Goal: Task Accomplishment & Management: Manage account settings

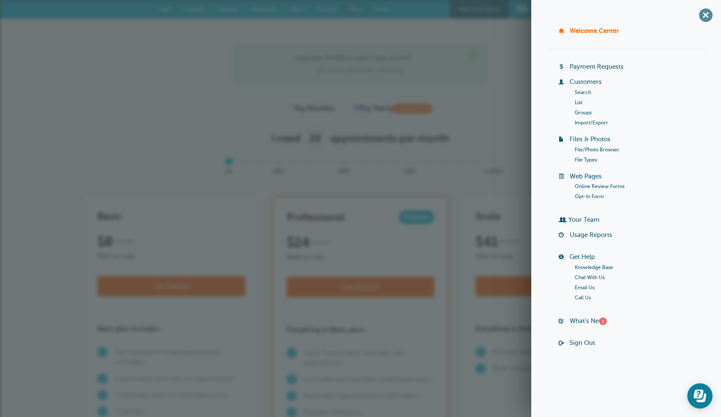
click at [705, 16] on span "+" at bounding box center [706, 14] width 19 height 19
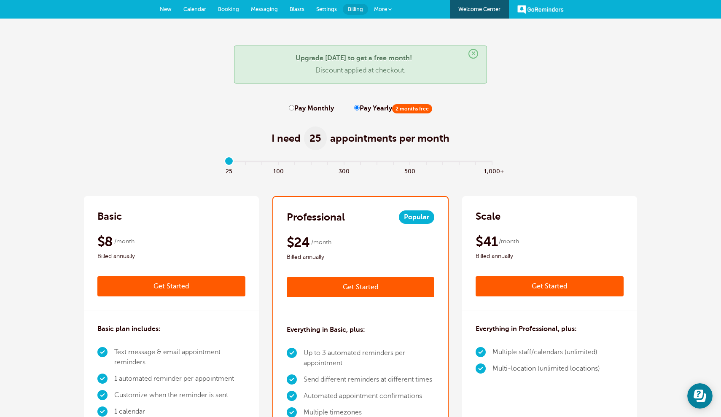
click at [270, 11] on span "Messaging" at bounding box center [264, 9] width 27 height 6
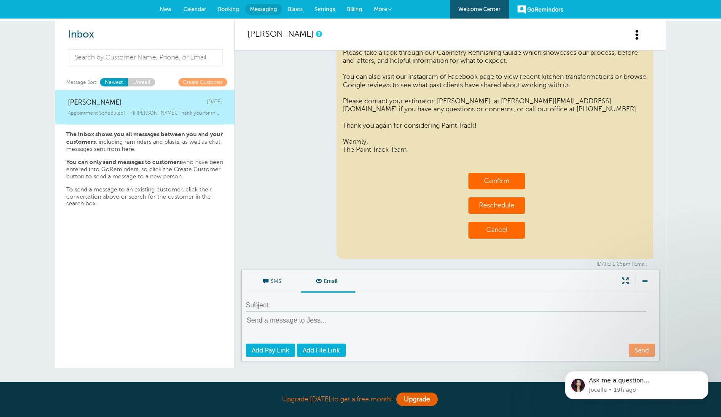
click at [327, 11] on span "Settings" at bounding box center [325, 9] width 21 height 6
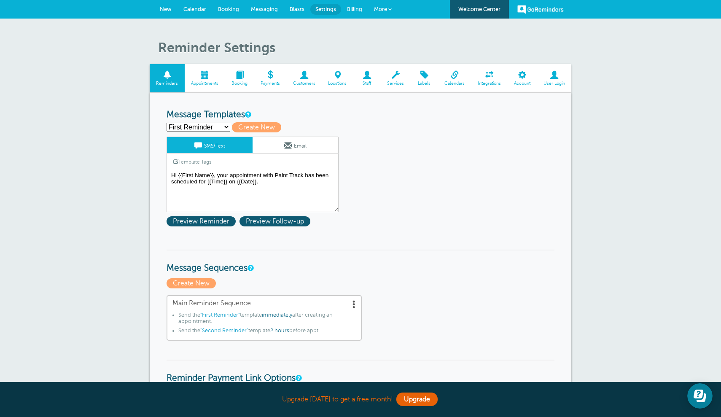
click at [278, 143] on link "Email" at bounding box center [296, 145] width 86 height 16
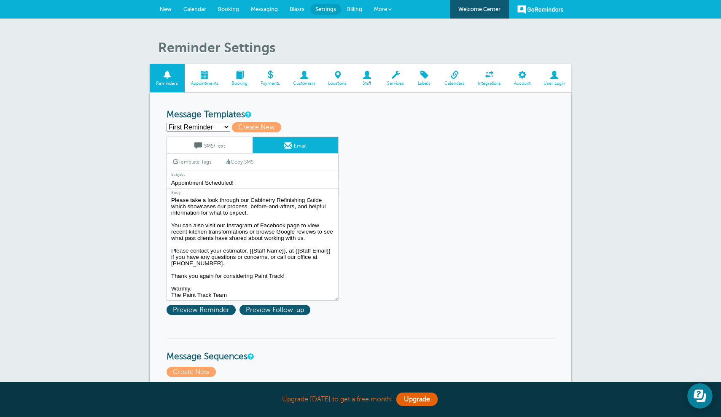
scroll to position [57, 0]
click at [206, 162] on link "Template Tags" at bounding box center [192, 162] width 51 height 16
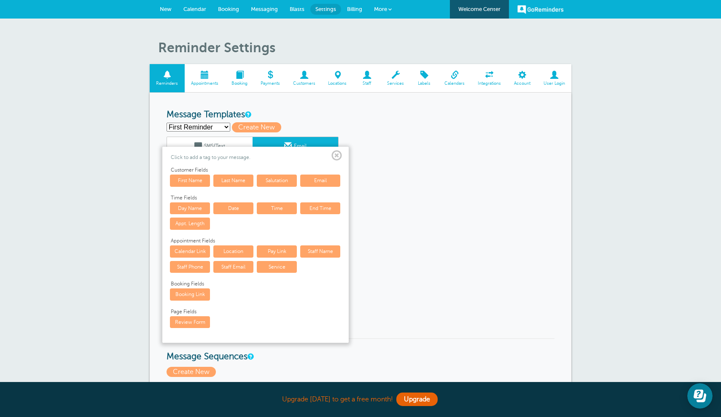
click at [337, 159] on span at bounding box center [337, 156] width 11 height 11
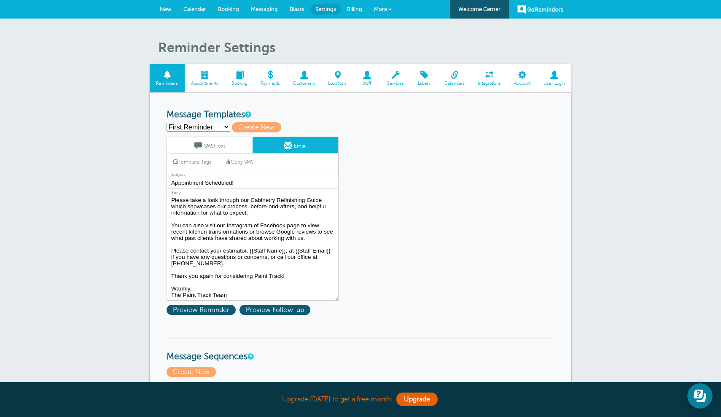
scroll to position [0, 0]
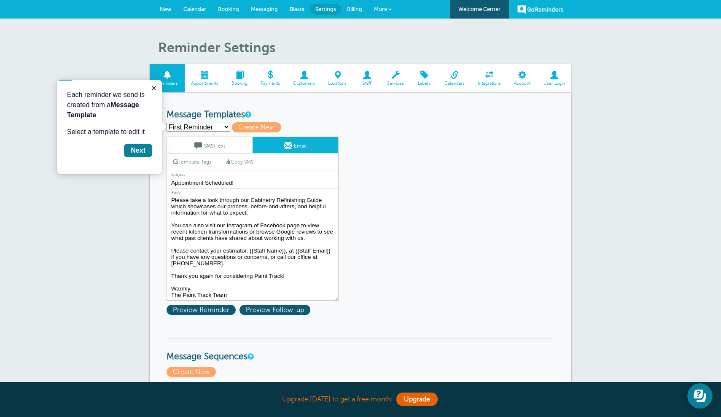
click at [283, 261] on textarea "Hi {{First Name}}, Thank you for the opportunity to work with Paint Track on yo…" at bounding box center [253, 247] width 172 height 105
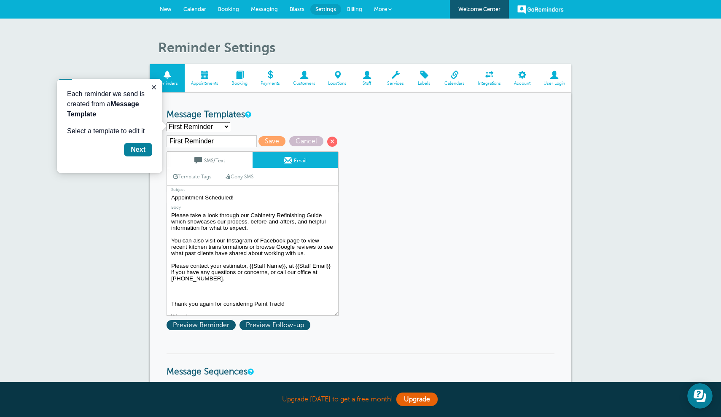
paste textarea "aint Track Exterior Services Guide Paint Track Interior Services Guide Paint Tr…"
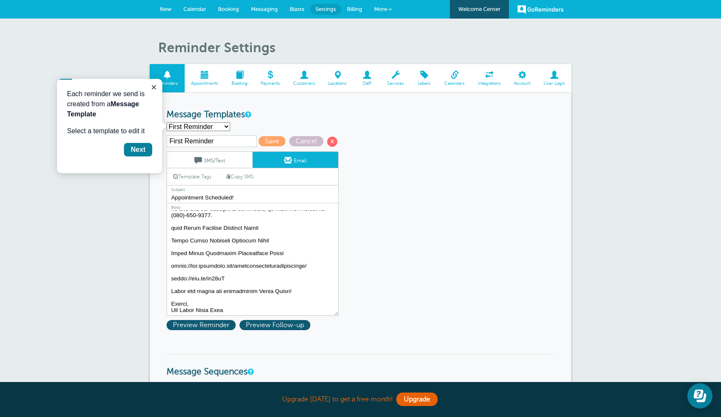
click at [244, 262] on textarea "Hi {{First Name}}, Thank you for the opportunity to work with Paint Track on yo…" at bounding box center [253, 263] width 172 height 105
click at [246, 264] on textarea "Hi {{First Name}}, Thank you for the opportunity to work with Paint Track on yo…" at bounding box center [253, 263] width 172 height 105
click at [245, 251] on textarea "Hi {{First Name}}, Thank you for the opportunity to work with Paint Track on yo…" at bounding box center [253, 263] width 172 height 105
drag, startPoint x: 231, startPoint y: 277, endPoint x: 161, endPoint y: 228, distance: 85.4
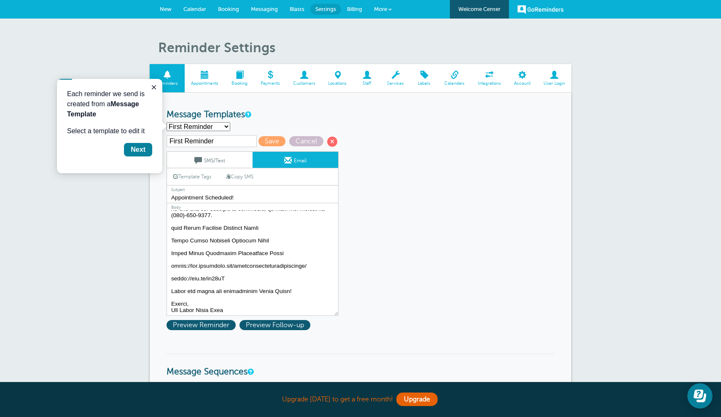
click at [198, 176] on link "Template Tags" at bounding box center [192, 176] width 51 height 16
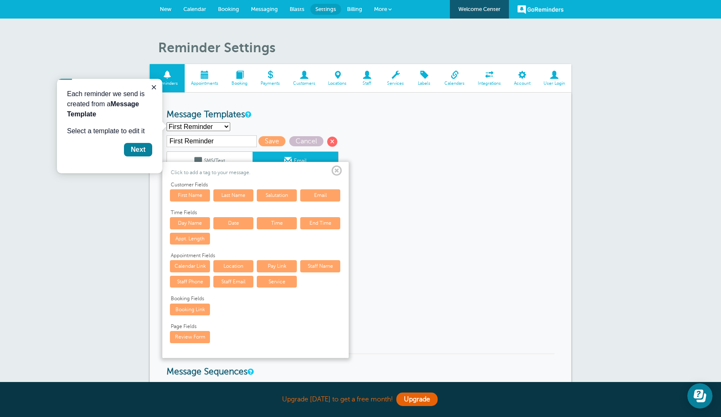
click at [339, 170] on span at bounding box center [337, 171] width 11 height 11
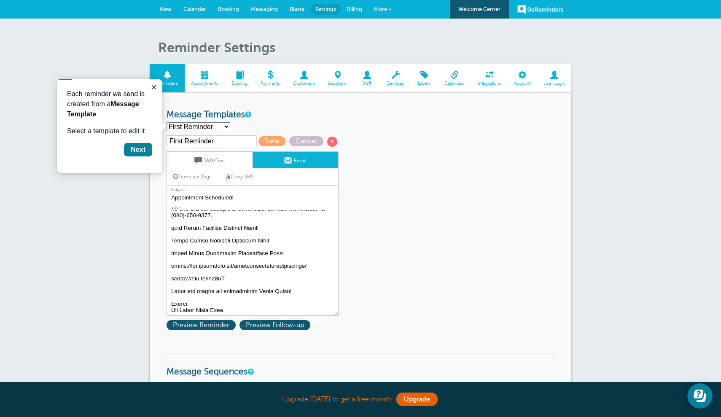
click at [235, 281] on textarea "Hi {{First Name}}, Thank you for the opportunity to work with Paint Track on yo…" at bounding box center [253, 263] width 172 height 105
click at [227, 279] on textarea "Hi {{First Name}}, Thank you for the opportunity to work with Paint Track on yo…" at bounding box center [253, 263] width 172 height 105
drag, startPoint x: 227, startPoint y: 279, endPoint x: 166, endPoint y: 226, distance: 80.8
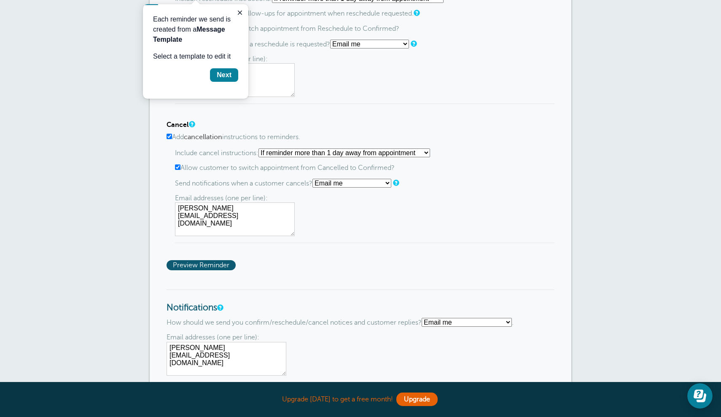
scroll to position [728, 0]
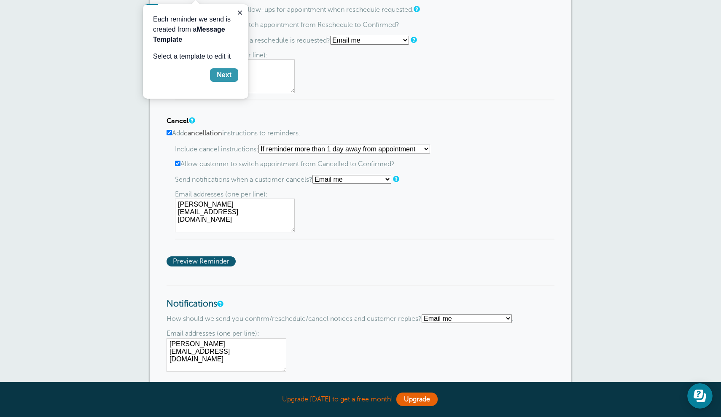
type textarea "Hi {{First Name}}, Thank you for the opportunity to work with Paint Track on yo…"
click at [232, 73] on button "Next" at bounding box center [224, 74] width 28 height 13
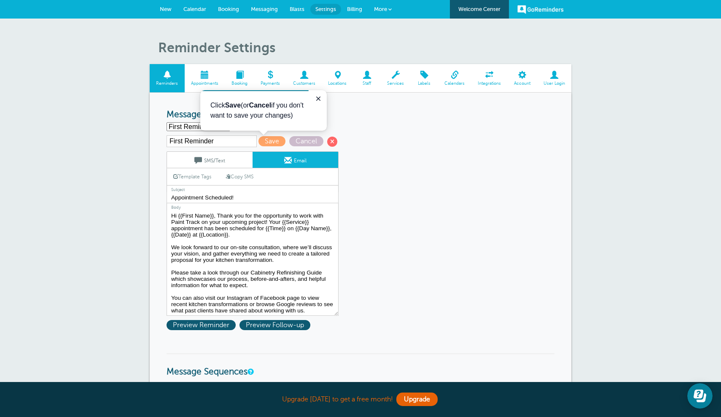
scroll to position [0, 0]
click at [457, 80] on link "Calendars" at bounding box center [454, 78] width 33 height 28
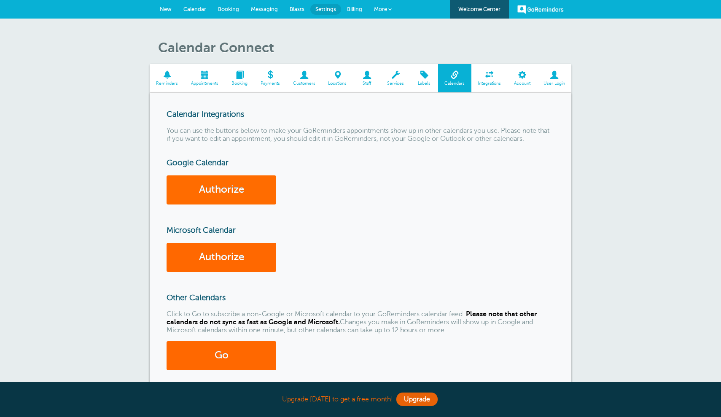
click at [250, 195] on link "Authorize" at bounding box center [222, 189] width 110 height 29
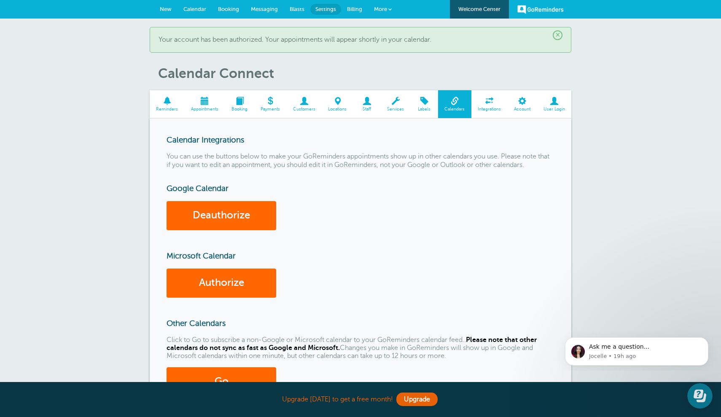
click at [389, 8] on span at bounding box center [390, 9] width 3 height 3
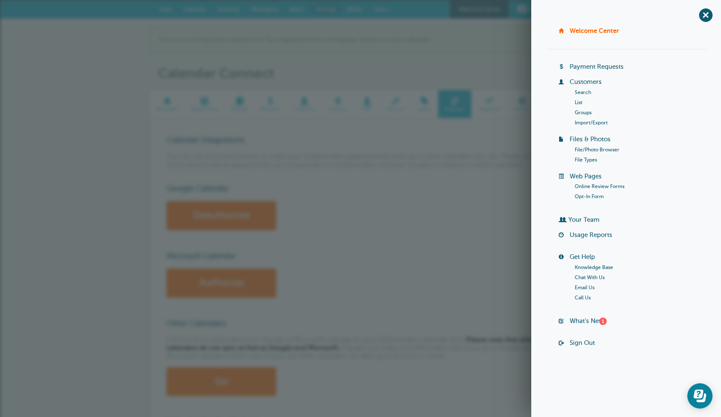
click at [590, 219] on link "Your Team" at bounding box center [584, 219] width 31 height 7
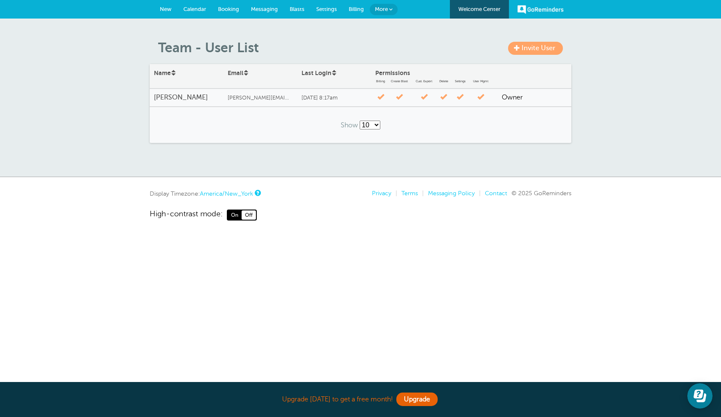
click at [545, 49] on span "Invite User" at bounding box center [539, 48] width 34 height 8
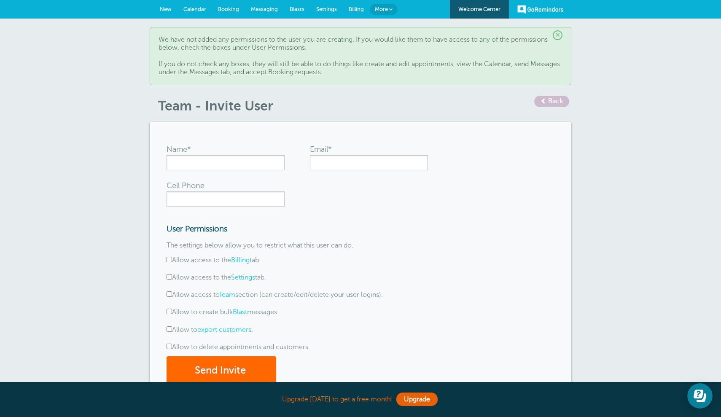
click at [352, 8] on span "Billing" at bounding box center [356, 9] width 15 height 6
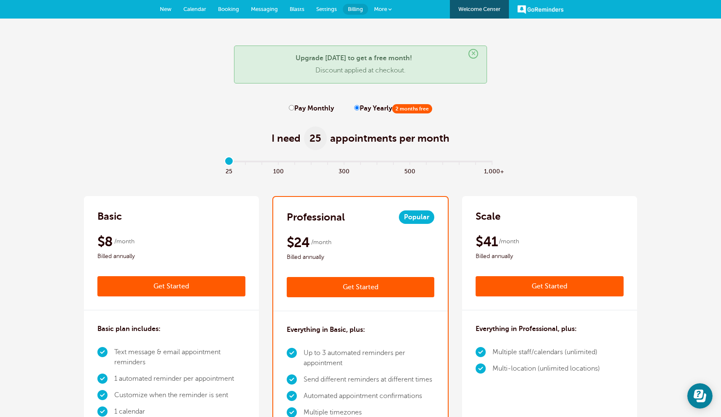
click at [332, 10] on span "Settings" at bounding box center [326, 9] width 21 height 6
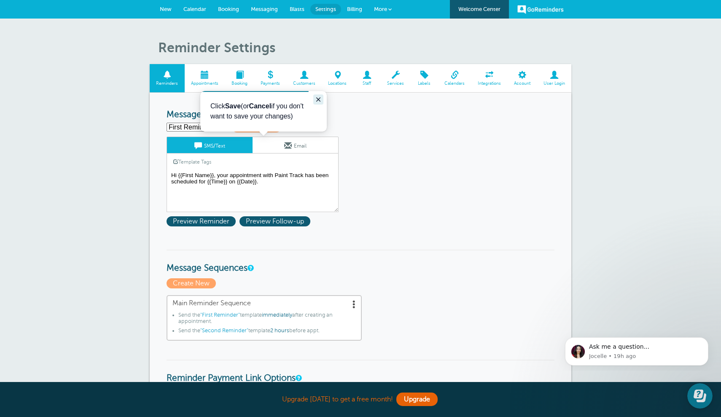
click at [322, 99] on button "Close guide" at bounding box center [318, 99] width 10 height 10
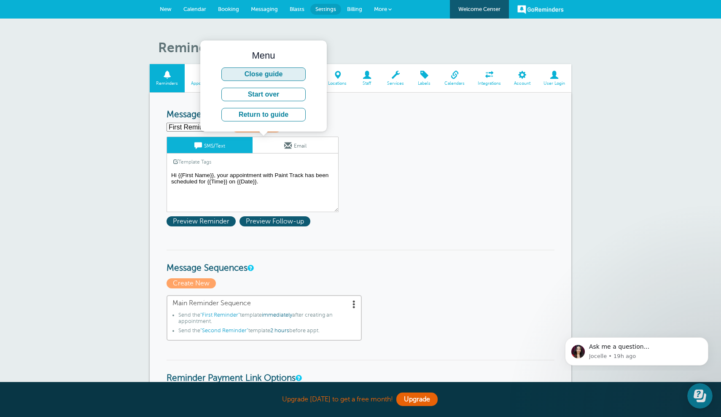
click at [273, 75] on button "Close guide" at bounding box center [263, 73] width 84 height 13
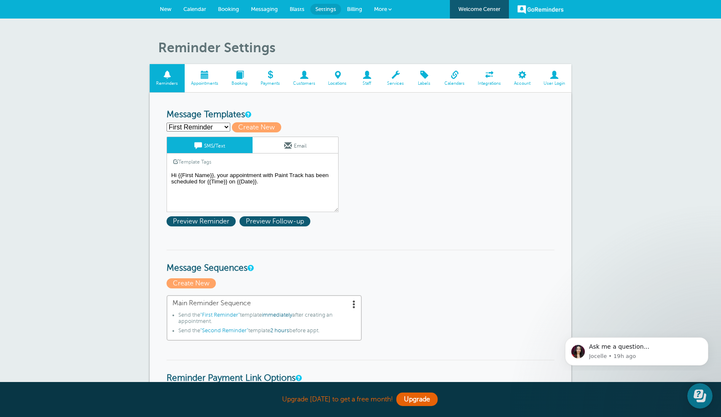
click at [281, 147] on link "Email" at bounding box center [296, 145] width 86 height 16
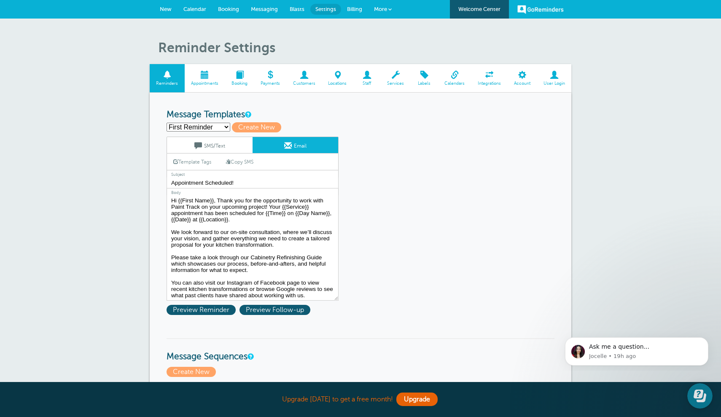
click at [246, 160] on link "Copy SMS" at bounding box center [239, 162] width 40 height 16
type textarea "Hi {{First Name}}, your appointment with Paint Track has been scheduled for {{T…"
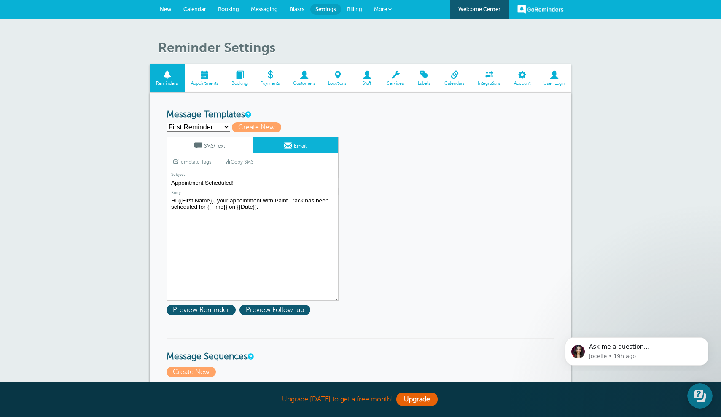
click at [237, 146] on link "SMS/Text" at bounding box center [210, 145] width 86 height 16
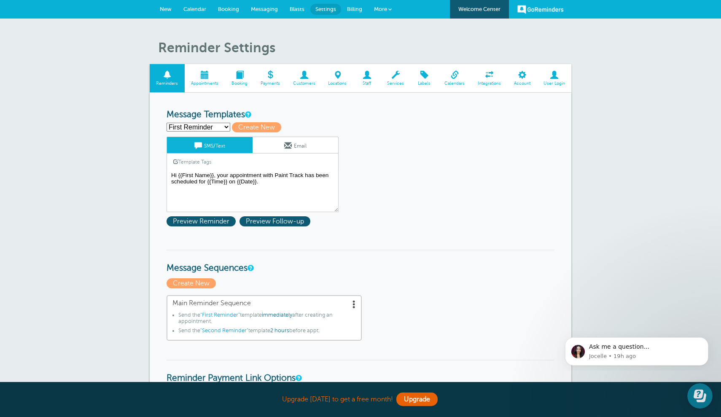
click at [294, 142] on link "Email" at bounding box center [296, 145] width 86 height 16
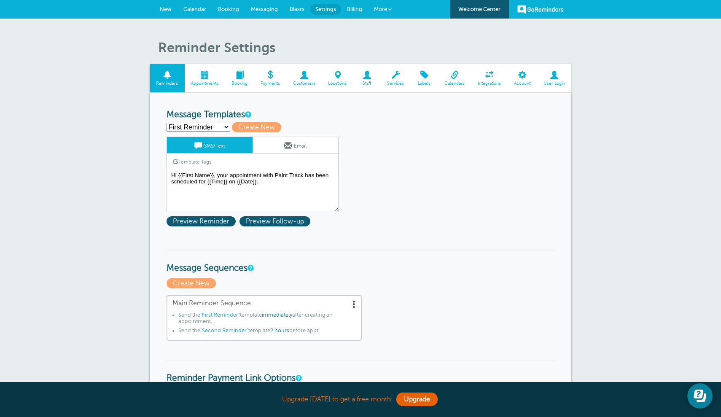
click at [294, 147] on link "Email" at bounding box center [296, 145] width 86 height 16
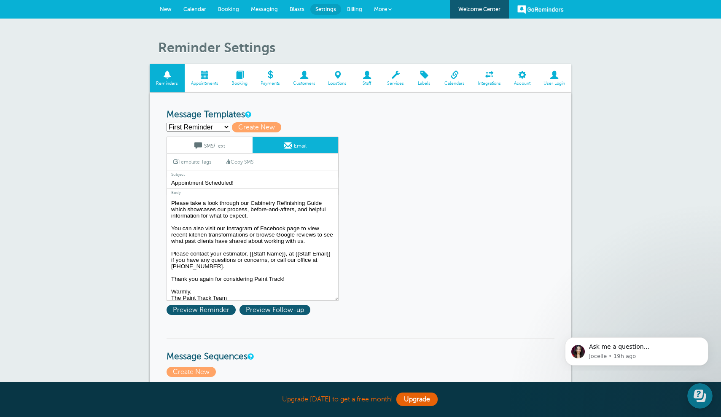
scroll to position [56, 0]
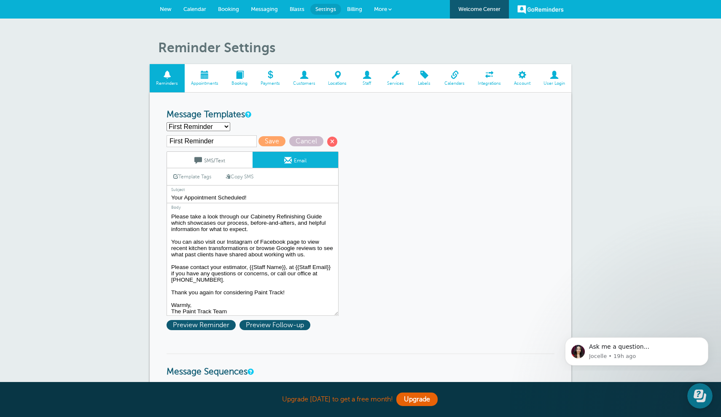
drag, startPoint x: 217, startPoint y: 197, endPoint x: 182, endPoint y: 196, distance: 35.0
click at [184, 196] on input "Your Appointment Scheduled!" at bounding box center [253, 197] width 172 height 11
drag, startPoint x: 183, startPoint y: 197, endPoint x: 162, endPoint y: 192, distance: 21.9
drag, startPoint x: 300, startPoint y: 196, endPoint x: 355, endPoint y: 198, distance: 54.5
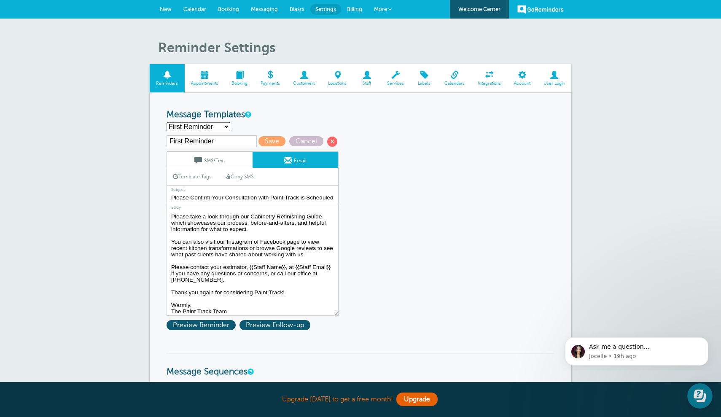
click at [355, 198] on div "First Reminder Save Cancel SMS/Text Email Template Tags Copy SMS Click to add a…" at bounding box center [264, 225] width 194 height 180
type input "Please Confirm Your Consultation with Paint Track!"
click at [260, 142] on span "Save" at bounding box center [272, 141] width 27 height 10
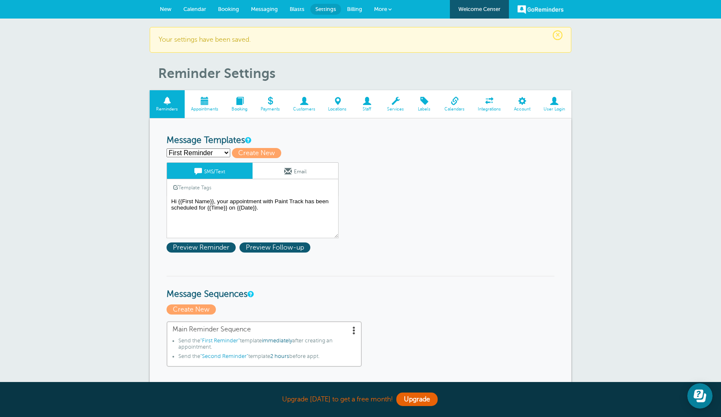
click at [286, 176] on link "Email" at bounding box center [296, 171] width 86 height 16
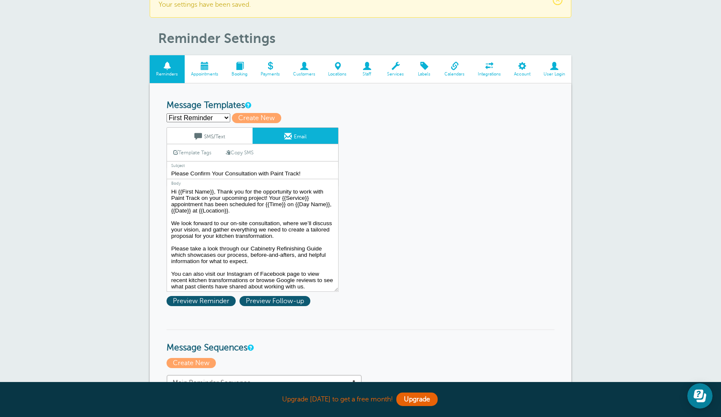
scroll to position [37, 0]
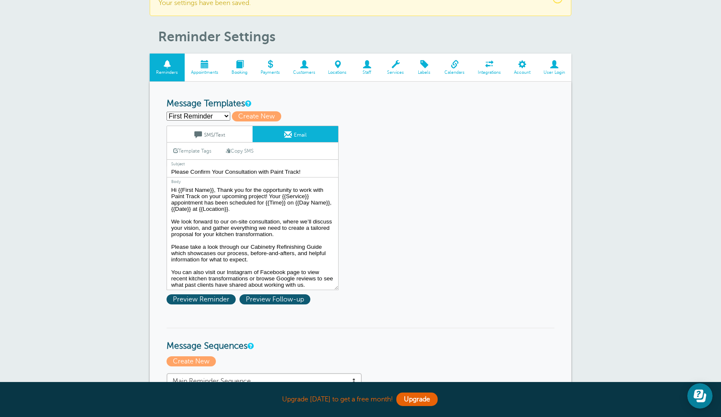
click at [219, 189] on textarea "Hi {{First Name}}, Thank you for the opportunity to work with Paint Track on yo…" at bounding box center [253, 237] width 172 height 105
click at [218, 189] on textarea "Hi {{First Name}}, Thank you for the opportunity to work with Paint Track on yo…" at bounding box center [253, 237] width 172 height 105
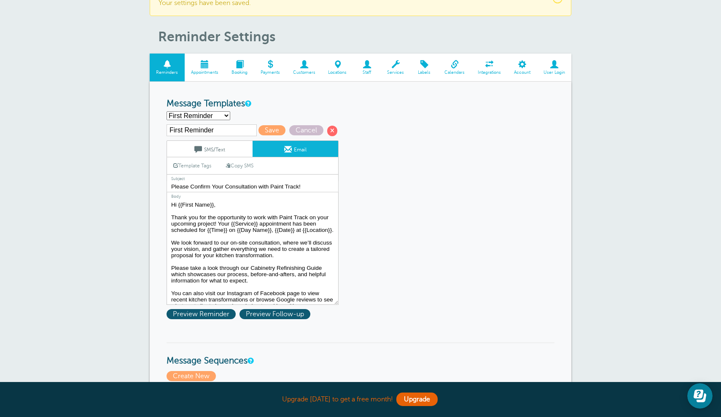
type textarea "Hi {{First Name}}, Thank you for the opportunity to work with Paint Track on yo…"
click at [202, 167] on link "Template Tags" at bounding box center [192, 165] width 51 height 16
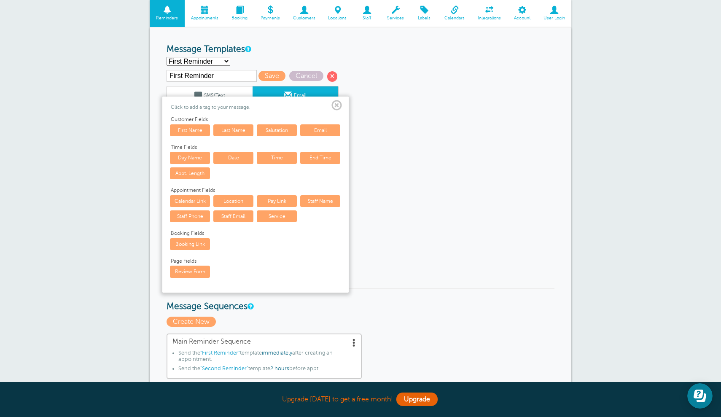
scroll to position [91, 0]
click at [338, 105] on span at bounding box center [337, 105] width 11 height 11
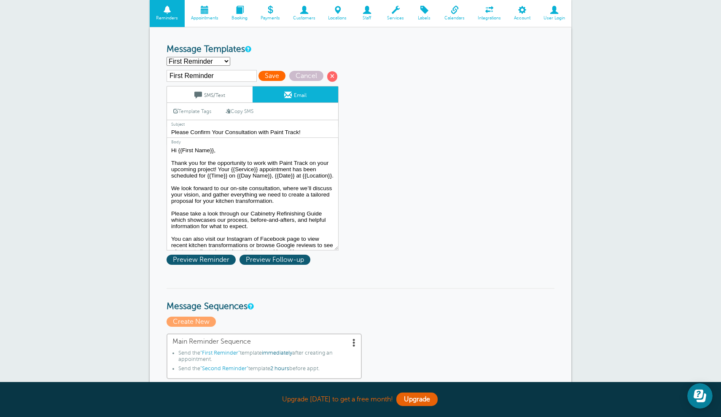
click at [266, 77] on span "Save" at bounding box center [272, 76] width 27 height 10
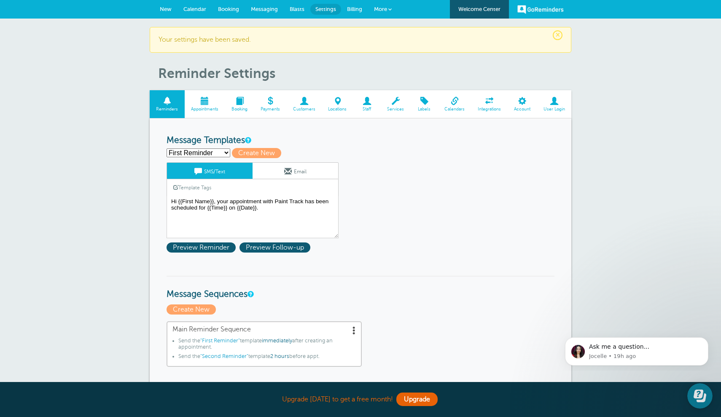
click at [291, 173] on span at bounding box center [288, 171] width 8 height 8
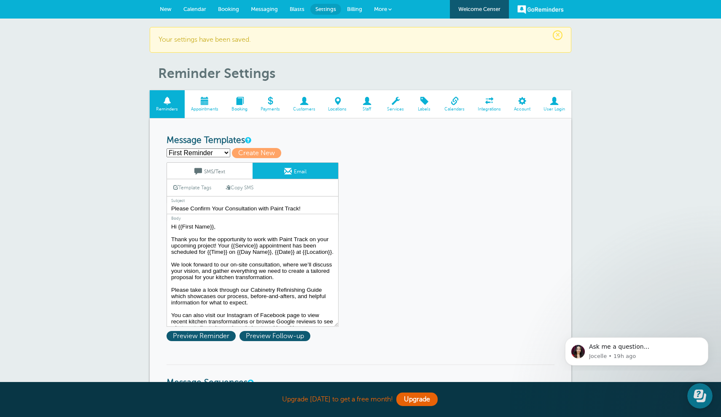
click at [339, 107] on span "Locations" at bounding box center [337, 109] width 23 height 5
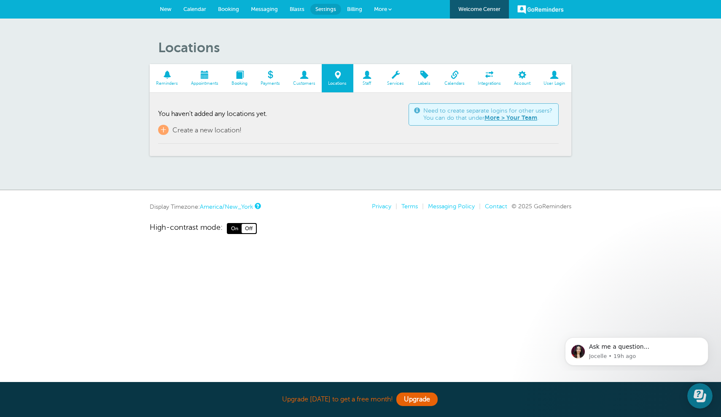
click at [161, 84] on span "Reminders" at bounding box center [167, 83] width 27 height 5
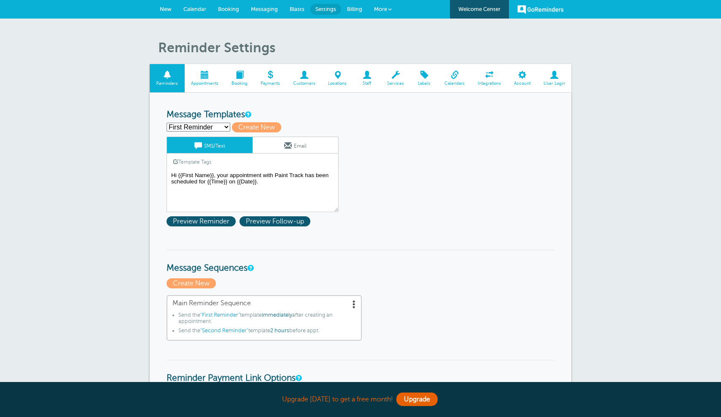
click at [294, 145] on link "Email" at bounding box center [296, 145] width 86 height 16
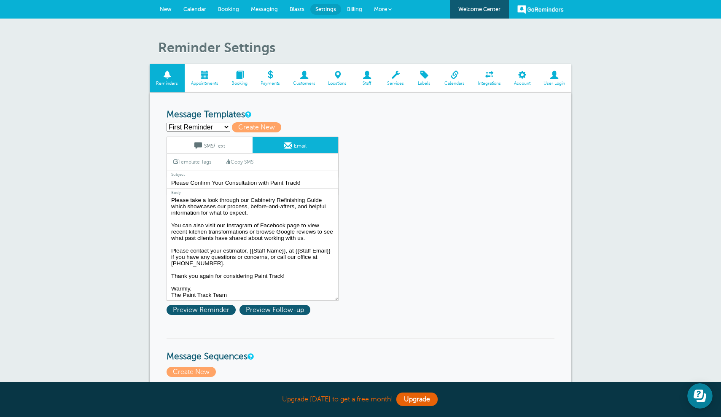
scroll to position [64, 0]
click at [270, 293] on textarea "Hi {{First Name}}, Thank you for the opportunity to work with Paint Track on yo…" at bounding box center [253, 247] width 172 height 105
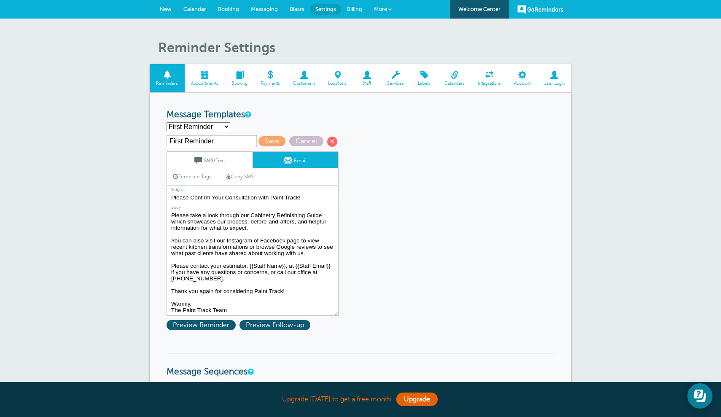
paste textarea "By confirming this appointment, you acknowledge that Paint Track operates a lit…"
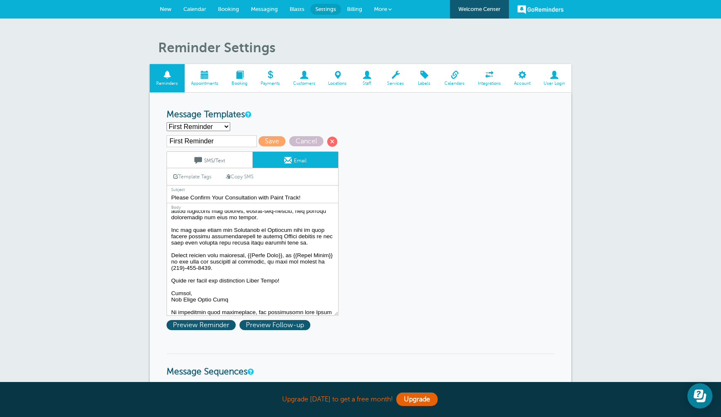
scroll to position [133, 0]
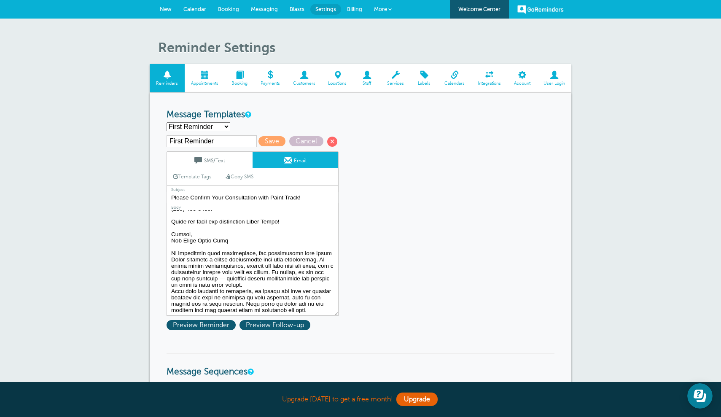
click at [240, 241] on textarea "Hi {{First Name}}, Thank you for the opportunity to work with Paint Track on yo…" at bounding box center [253, 263] width 172 height 105
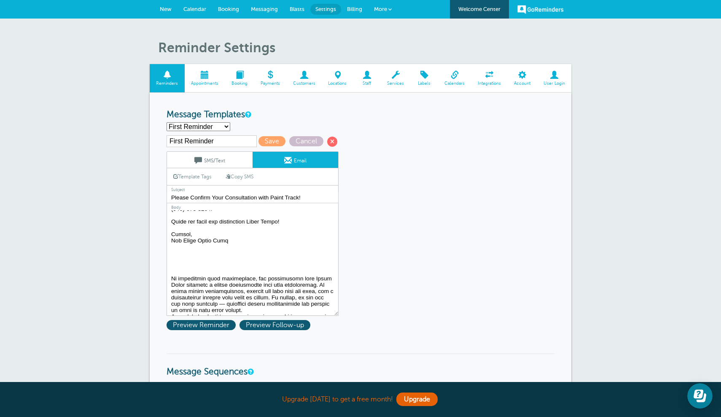
drag, startPoint x: 324, startPoint y: 283, endPoint x: 187, endPoint y: 284, distance: 137.1
click at [187, 284] on textarea "Hi {{First Name}}, Thank you for the opportunity to work with Paint Track on yo…" at bounding box center [253, 263] width 172 height 105
click at [200, 284] on textarea "Hi {{First Name}}, Thank you for the opportunity to work with Paint Track on yo…" at bounding box center [253, 263] width 172 height 105
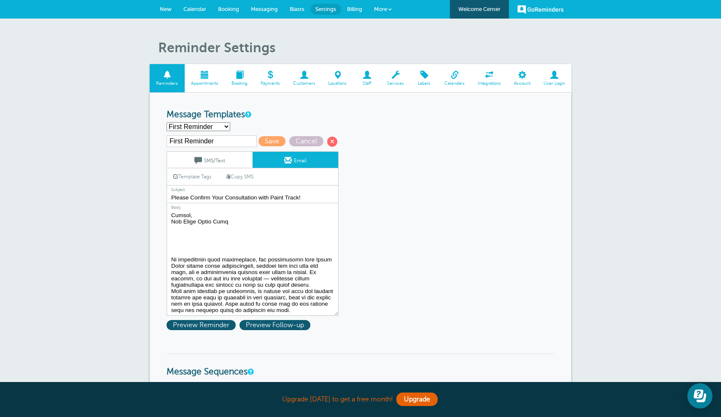
scroll to position [152, 0]
click at [254, 278] on textarea "Hi {{First Name}}, Thank you for the opportunity to work with Paint Track on yo…" at bounding box center [253, 263] width 172 height 105
drag, startPoint x: 303, startPoint y: 308, endPoint x: 92, endPoint y: 258, distance: 216.7
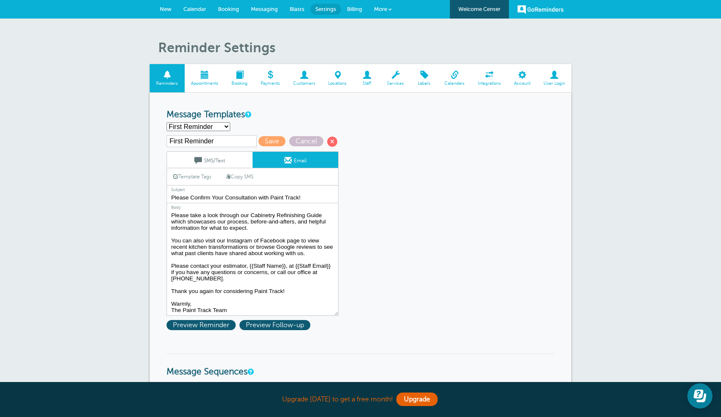
scroll to position [76, 0]
click at [317, 241] on textarea "Hi {{First Name}}, Thank you for the opportunity to work with Paint Track on yo…" at bounding box center [253, 263] width 172 height 105
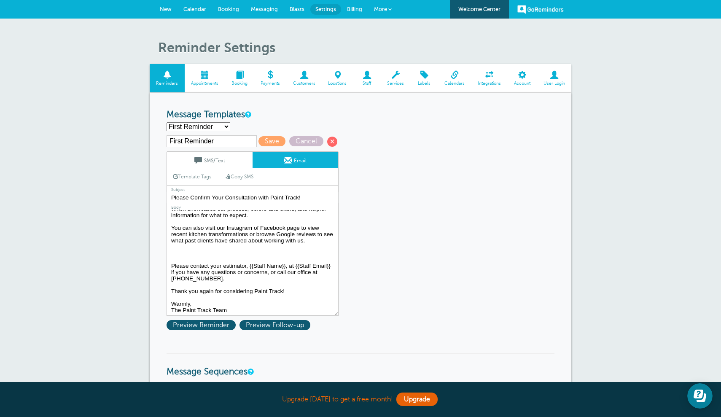
paste textarea "By confirming this appointment, you acknowledge that Paint Track values clear c…"
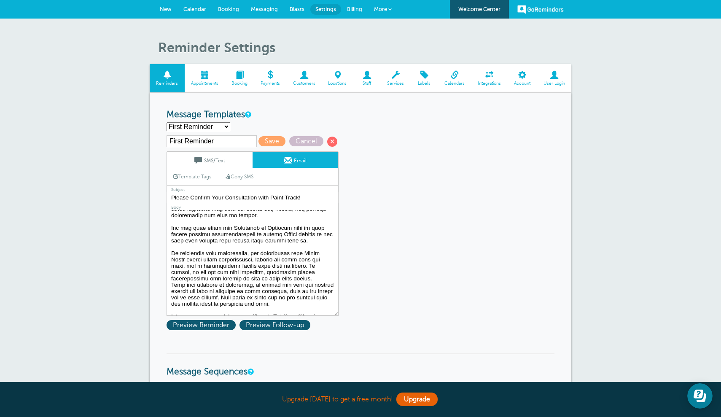
click at [282, 278] on textarea "Hi {{First Name}}, Thank you for the opportunity to work with Paint Track on yo…" at bounding box center [253, 263] width 172 height 105
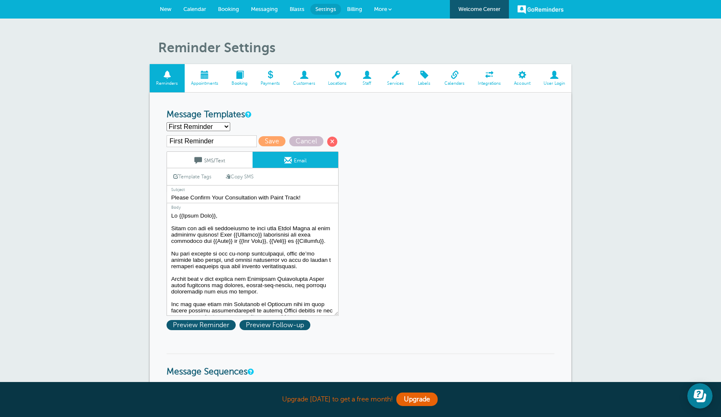
scroll to position [0, 0]
type textarea "Lo {{Ipsum Dolo}}, Sitam con adi eli seddoeiusmo te inci utla Etdol Magna al en…"
click at [259, 140] on span "Save" at bounding box center [272, 141] width 27 height 10
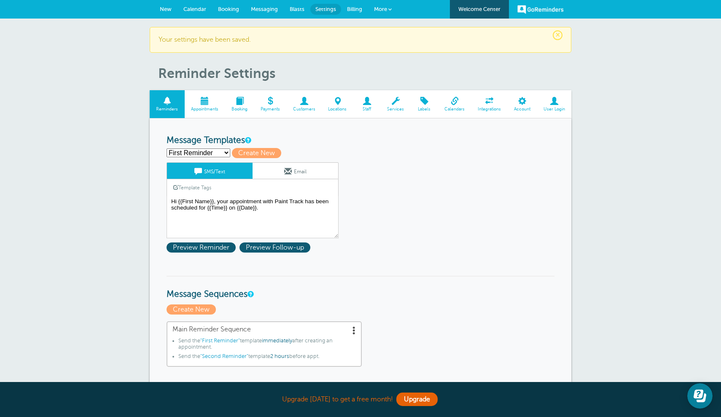
click at [303, 173] on link "Email" at bounding box center [296, 171] width 86 height 16
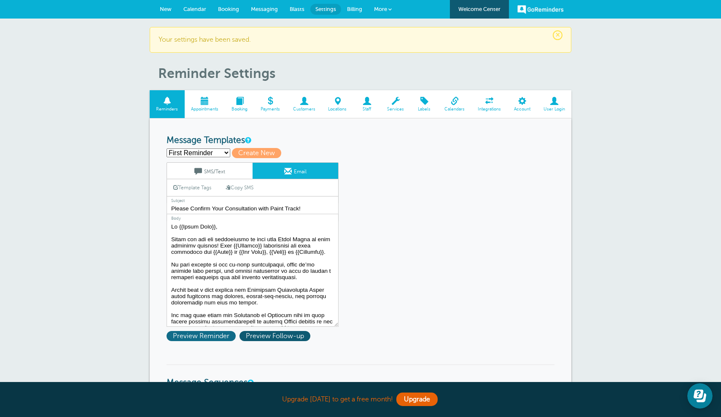
click at [218, 334] on span "Preview Reminder" at bounding box center [201, 336] width 69 height 10
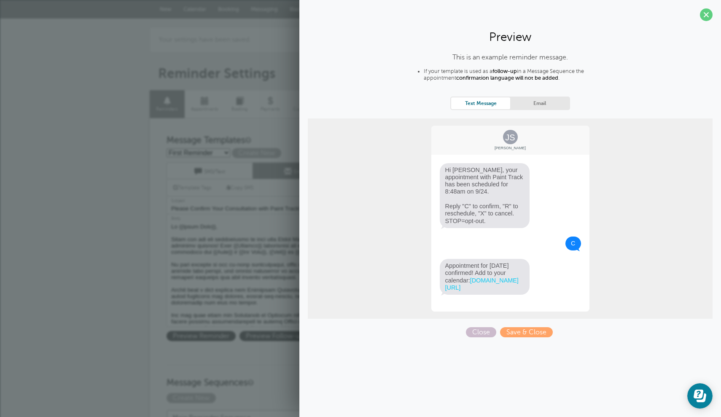
click at [559, 100] on link "Email" at bounding box center [539, 102] width 59 height 11
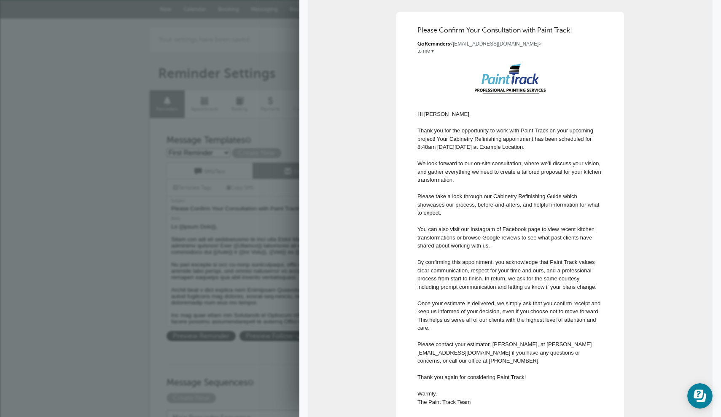
scroll to position [130, 0]
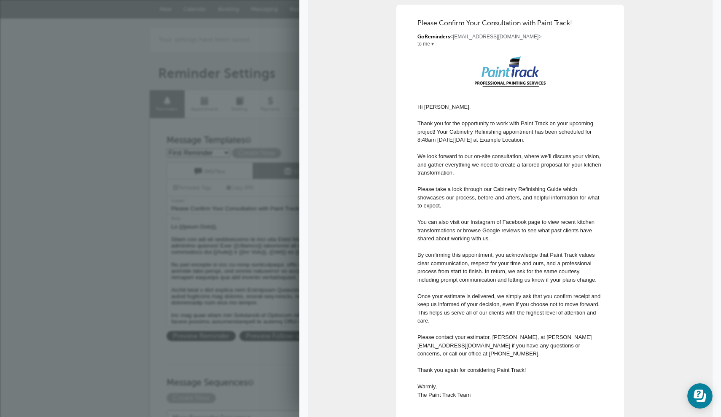
click at [283, 151] on div "First Reminder Second Reminder Third Reminder Create new... Create New" at bounding box center [361, 153] width 388 height 10
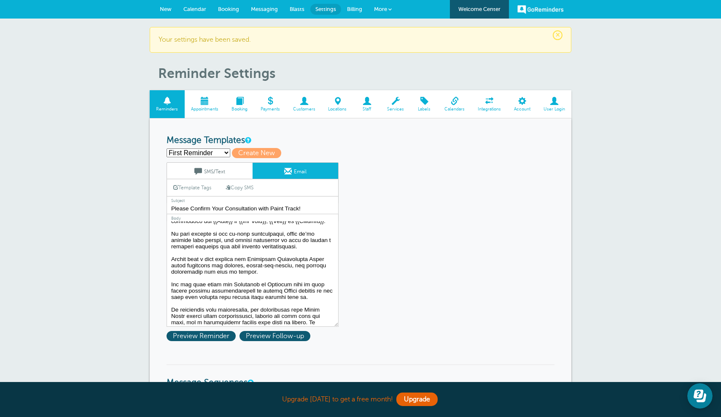
scroll to position [32, 0]
drag, startPoint x: 249, startPoint y: 286, endPoint x: 186, endPoint y: 288, distance: 62.9
click at [186, 288] on textarea at bounding box center [253, 273] width 172 height 105
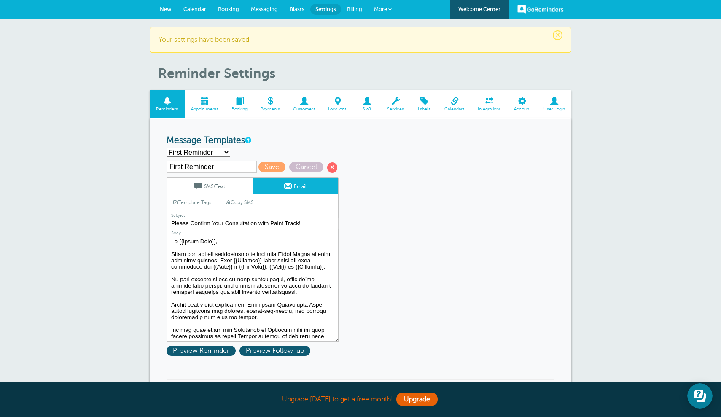
scroll to position [0, 0]
click at [207, 266] on textarea at bounding box center [253, 288] width 172 height 105
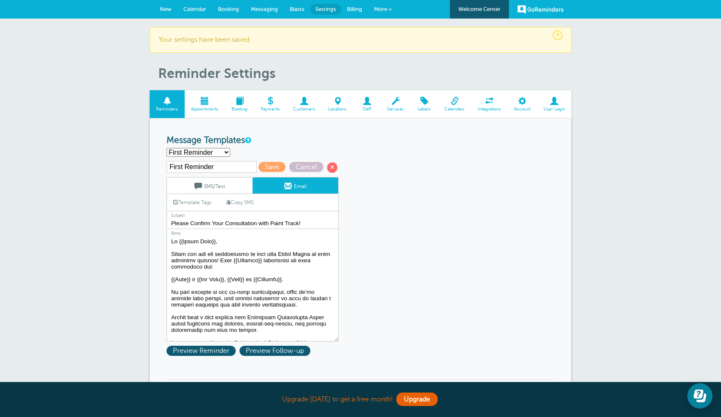
click at [200, 277] on textarea at bounding box center [253, 288] width 172 height 105
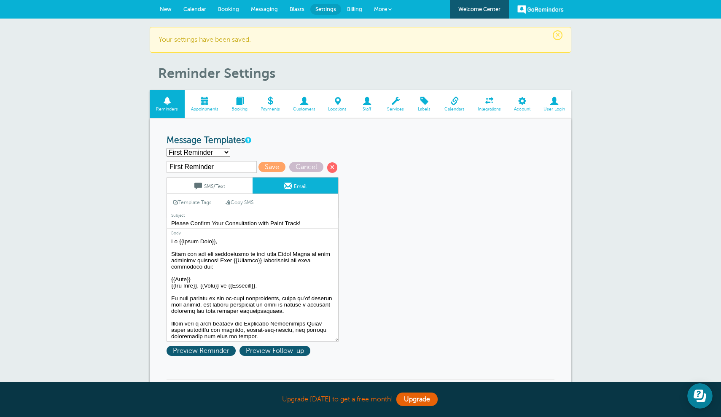
click at [208, 281] on textarea at bounding box center [253, 288] width 172 height 105
click at [271, 349] on span "Preview Follow-up" at bounding box center [275, 351] width 71 height 10
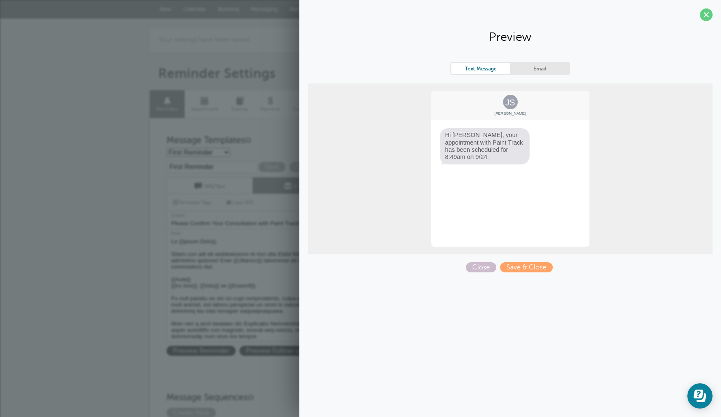
click at [547, 64] on link "Email" at bounding box center [539, 68] width 59 height 11
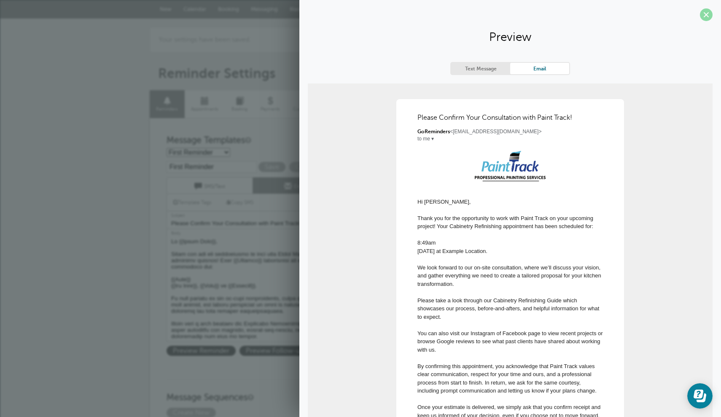
click at [703, 13] on span at bounding box center [706, 14] width 13 height 13
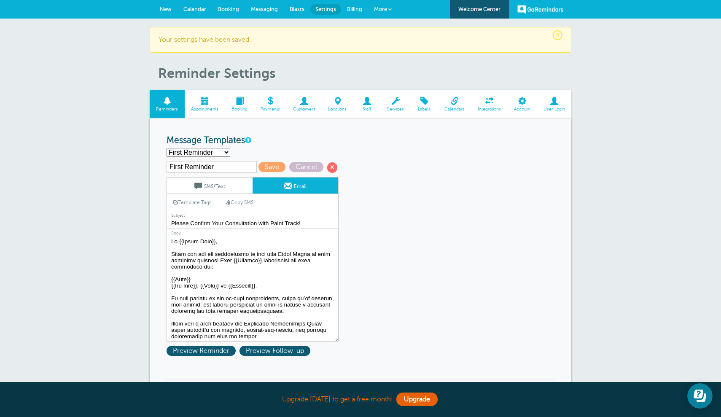
click at [197, 276] on textarea at bounding box center [253, 288] width 172 height 105
drag, startPoint x: 197, startPoint y: 279, endPoint x: 161, endPoint y: 277, distance: 35.9
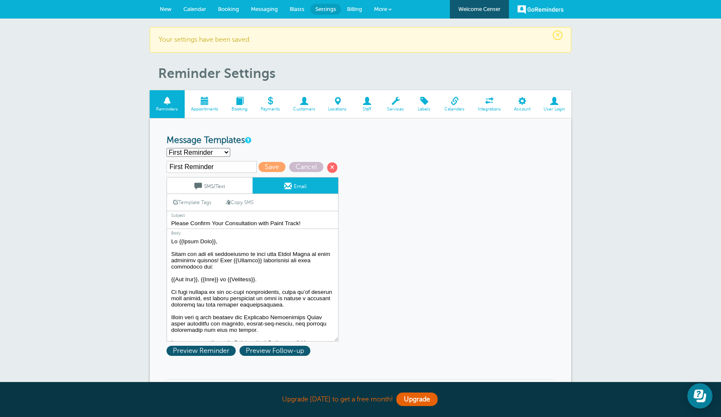
click at [279, 280] on textarea at bounding box center [253, 288] width 172 height 105
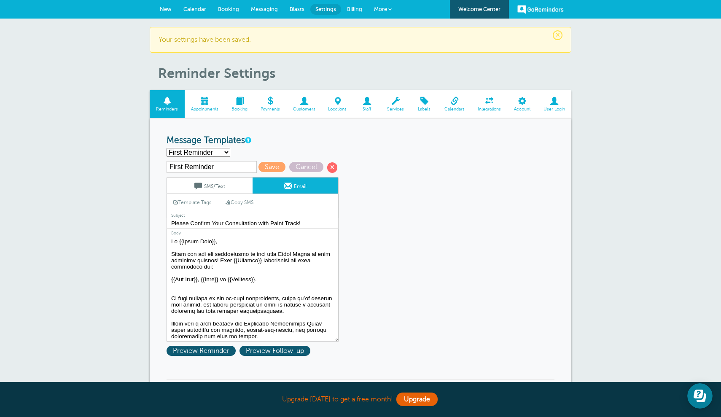
paste textarea "{{Time}}"
click at [292, 348] on span "Preview Follow-up" at bounding box center [275, 351] width 71 height 10
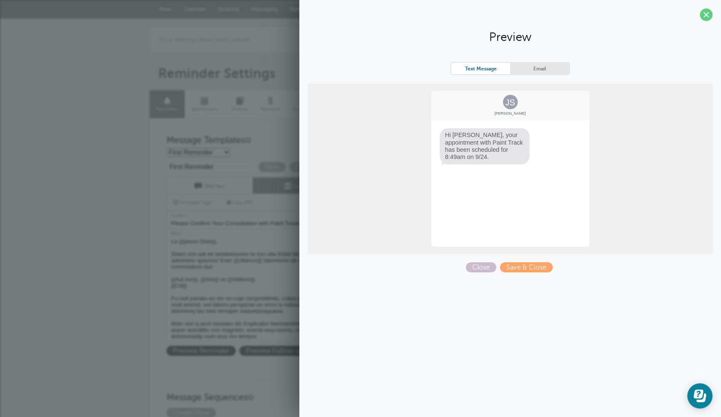
click at [548, 66] on link "Email" at bounding box center [539, 68] width 59 height 11
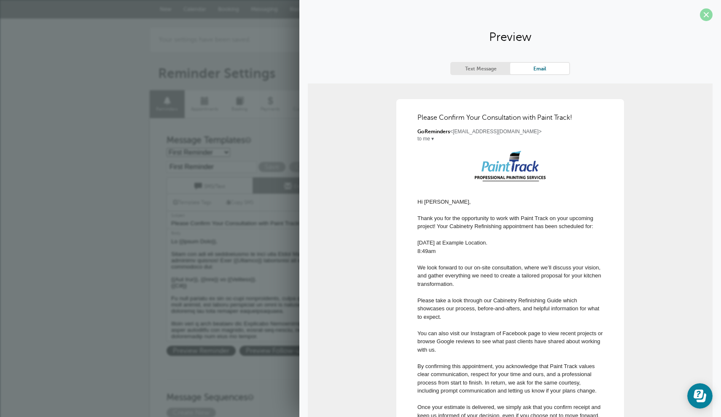
click at [707, 16] on span at bounding box center [706, 14] width 13 height 13
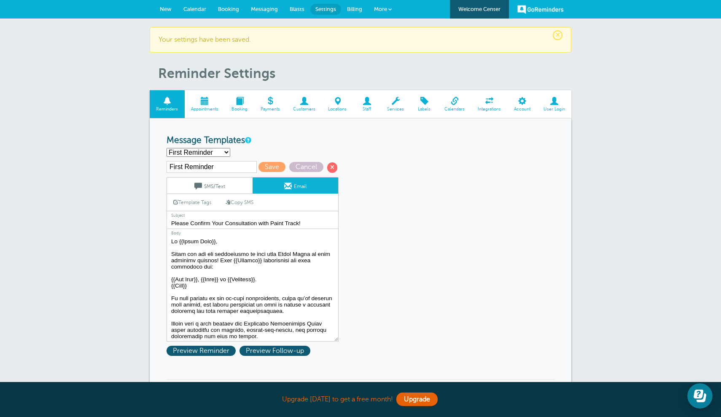
drag, startPoint x: 195, startPoint y: 284, endPoint x: 153, endPoint y: 283, distance: 42.2
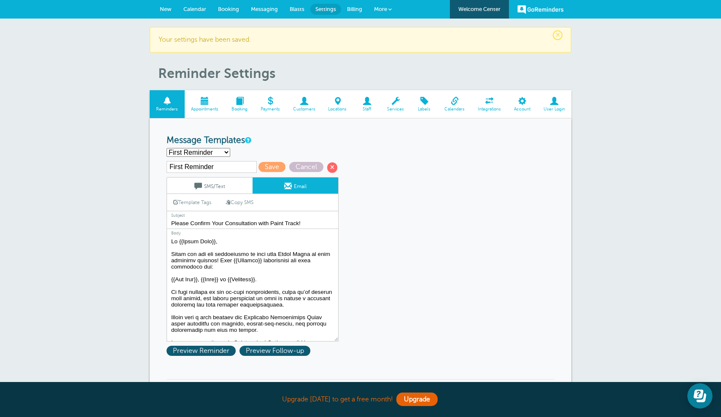
click at [173, 278] on textarea at bounding box center [253, 288] width 172 height 105
click at [172, 278] on textarea at bounding box center [253, 288] width 172 height 105
paste textarea "Time}}{{"
type textarea "Hi {{First Name}}, Thank you for the opportunity to work with Paint Track on yo…"
click at [254, 350] on span "Preview Follow-up" at bounding box center [275, 351] width 71 height 10
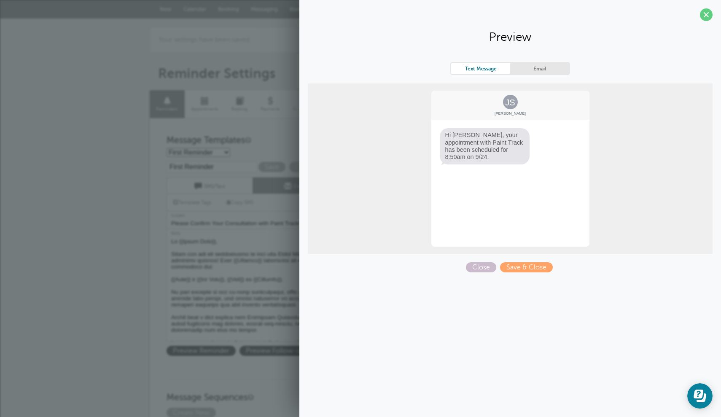
click at [545, 68] on link "Email" at bounding box center [539, 68] width 59 height 11
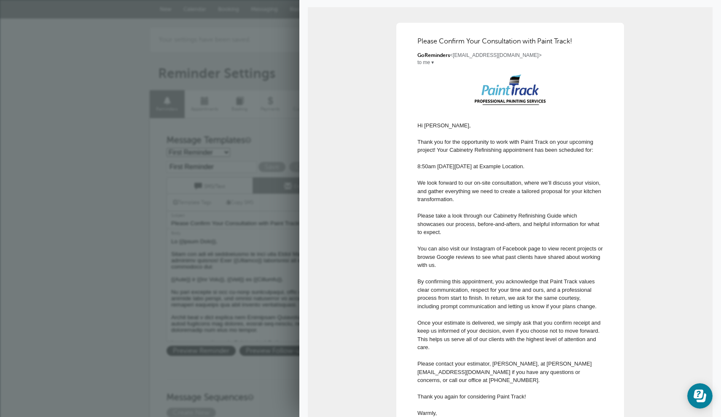
scroll to position [78, 0]
click at [220, 236] on textarea at bounding box center [253, 288] width 172 height 105
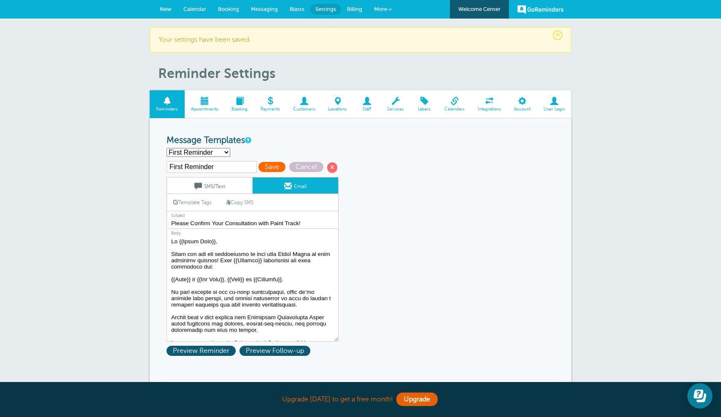
click at [268, 167] on span "Save" at bounding box center [272, 167] width 27 height 10
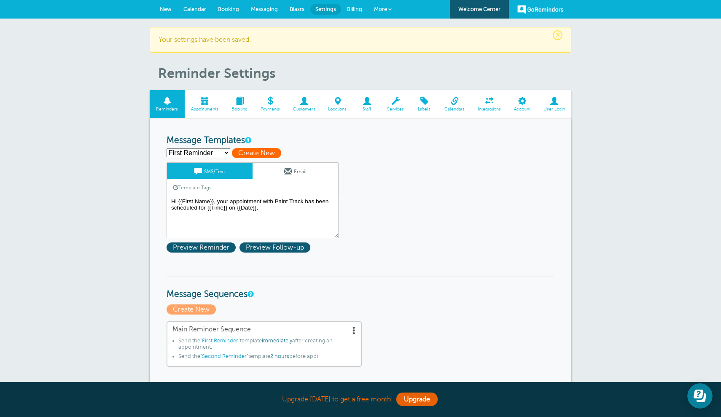
click at [262, 153] on span "Create New" at bounding box center [256, 153] width 49 height 10
select select
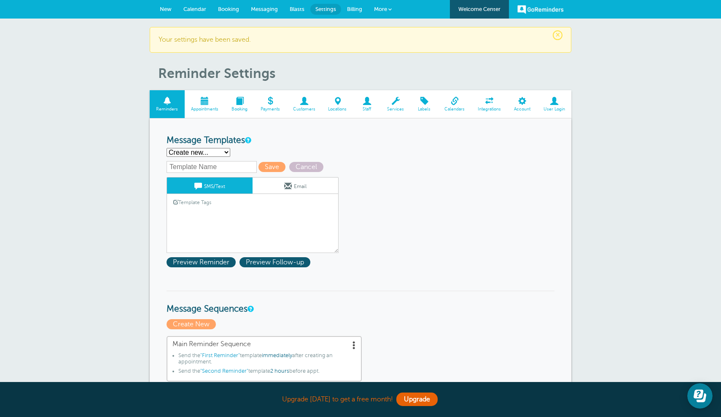
click at [294, 184] on link "Email" at bounding box center [296, 186] width 86 height 16
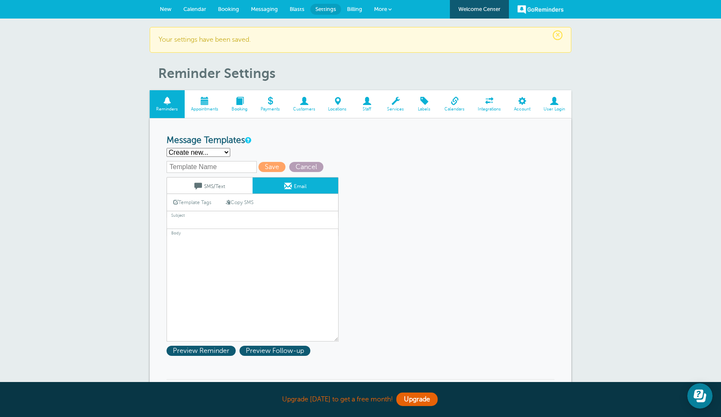
click at [290, 165] on span "Cancel" at bounding box center [306, 167] width 34 height 10
select select "162350"
type input "Please Confirm Your Consultation with Paint Track!"
type textarea "Lo {{Ipsum Dolo}}, Sitam con adi eli seddoeiusmo te inci utla Etdol Magna al en…"
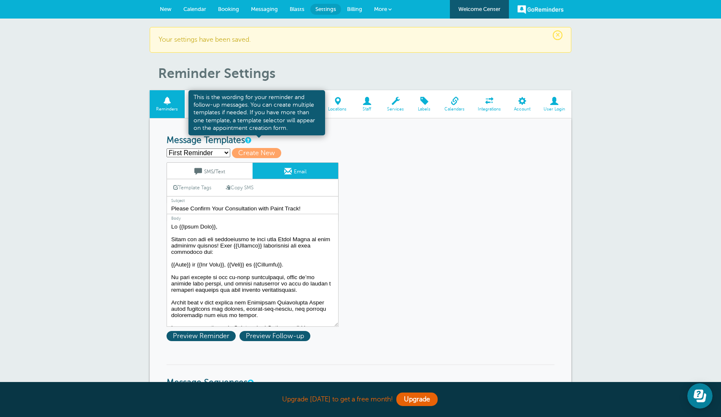
click at [250, 138] on link at bounding box center [247, 140] width 5 height 5
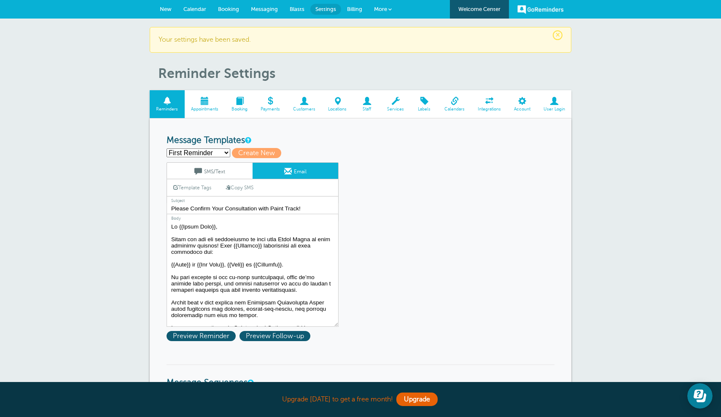
select select
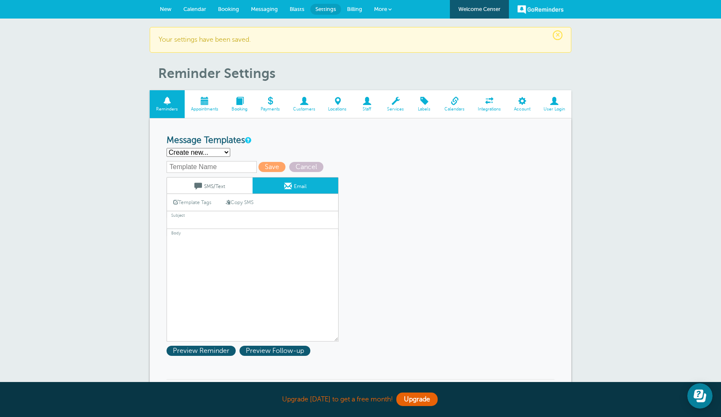
select select "162350"
type input "First Reminder"
type input "Please Confirm Your Consultation with Paint Track!"
type textarea "Lo {{Ipsum Dolo}}, Sitam con adi eli seddoeiusmo te inci utla Etdol Magna al en…"
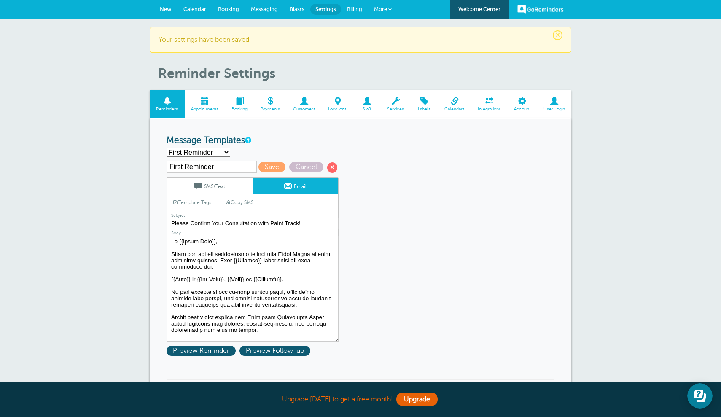
drag, startPoint x: 216, startPoint y: 165, endPoint x: 165, endPoint y: 158, distance: 51.4
type input "Cabinetry Refinishing"
type input "Please Confirm Your Cabinetry Refinishing Consultation with Paint Track!"
click at [263, 162] on span "Save" at bounding box center [272, 167] width 27 height 10
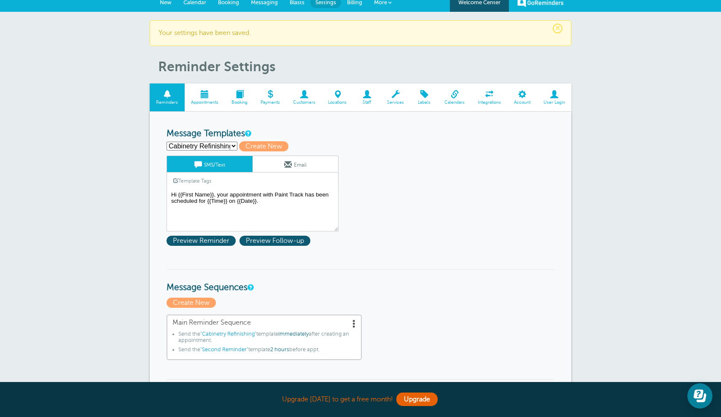
click at [305, 163] on link "Email" at bounding box center [296, 164] width 86 height 16
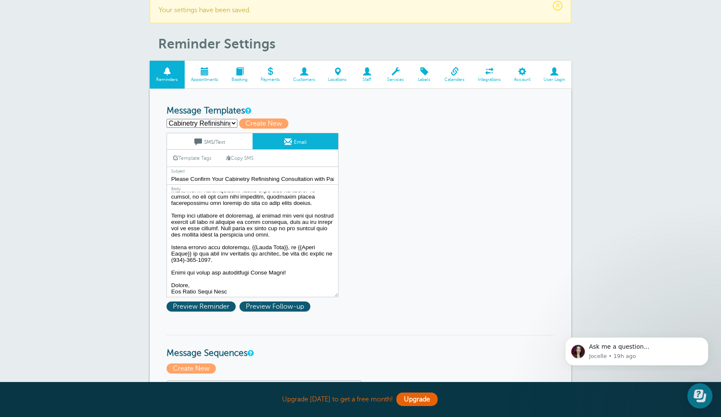
scroll to position [30, 0]
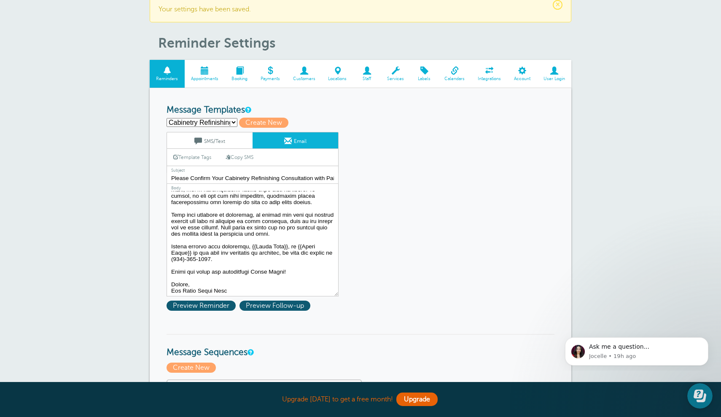
click at [236, 287] on textarea at bounding box center [253, 243] width 172 height 105
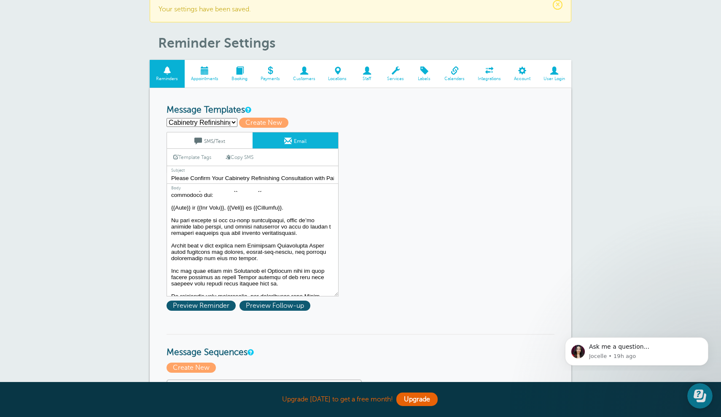
scroll to position [0, 0]
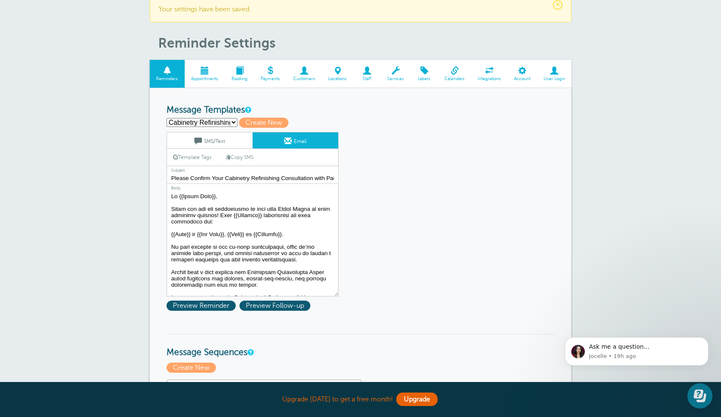
drag, startPoint x: 229, startPoint y: 290, endPoint x: 164, endPoint y: 153, distance: 151.5
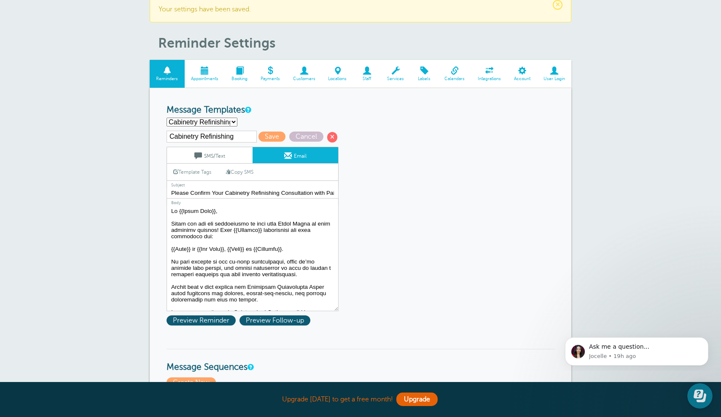
select select
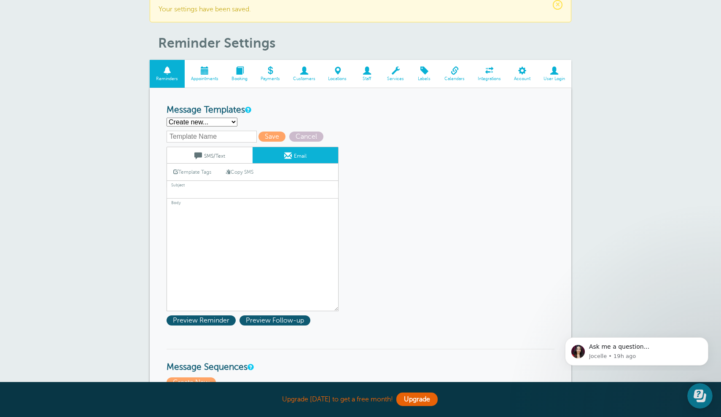
click at [211, 209] on textarea at bounding box center [253, 258] width 172 height 105
paste textarea "Hi {{First Name}}, Thank you for the opportunity to work with Paint Track on yo…"
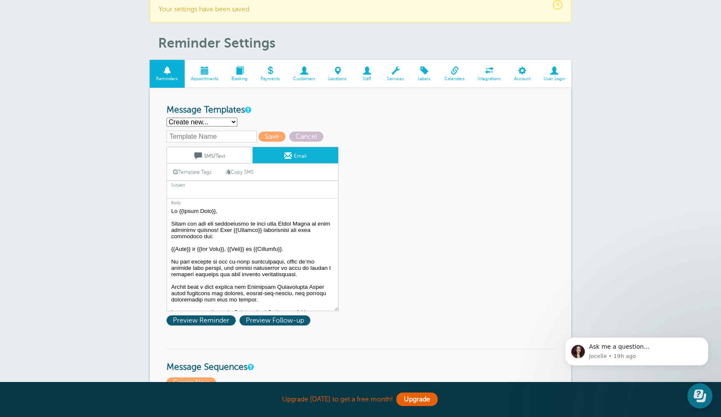
scroll to position [146, 0]
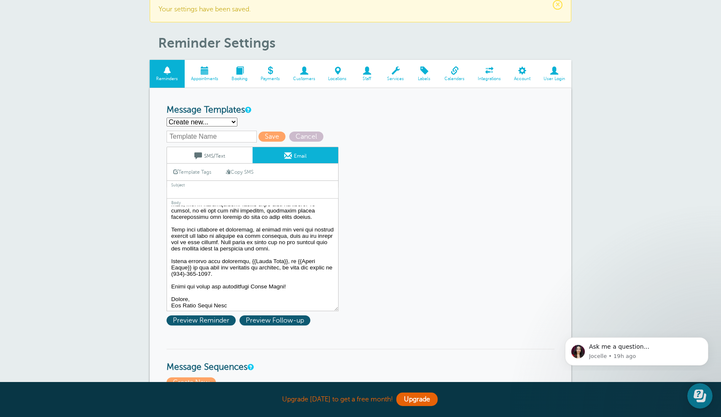
type textarea "Hi {{First Name}}, Thank you for the opportunity to work with Paint Track on yo…"
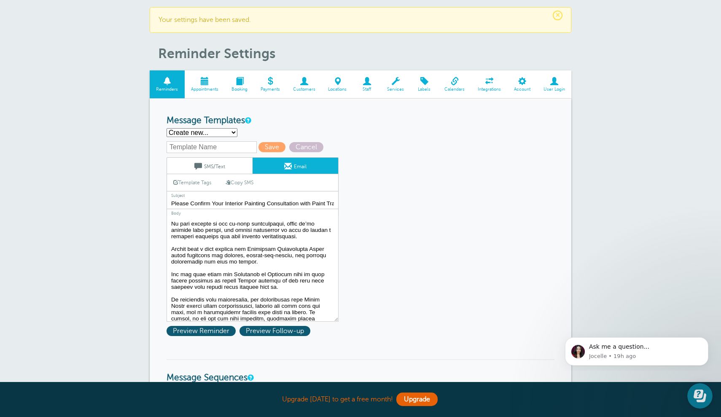
scroll to position [48, 0]
type input "Please Confirm Your Interior Painting Consultation with Paint Track!"
drag, startPoint x: 305, startPoint y: 248, endPoint x: 251, endPoint y: 247, distance: 54.0
click at [251, 247] on textarea at bounding box center [253, 268] width 172 height 105
drag, startPoint x: 235, startPoint y: 255, endPoint x: 278, endPoint y: 254, distance: 43.0
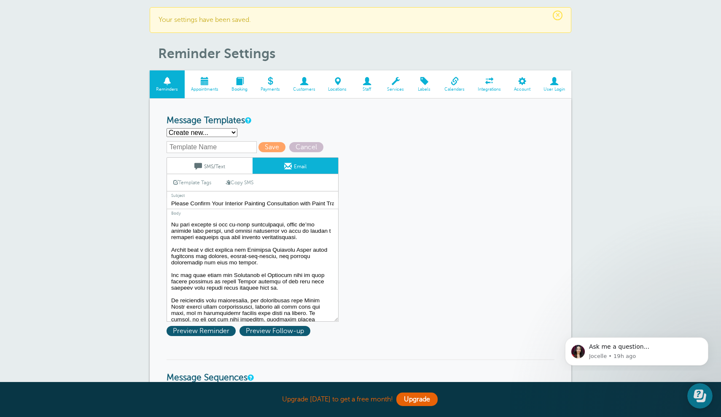
click at [278, 254] on textarea at bounding box center [253, 268] width 172 height 105
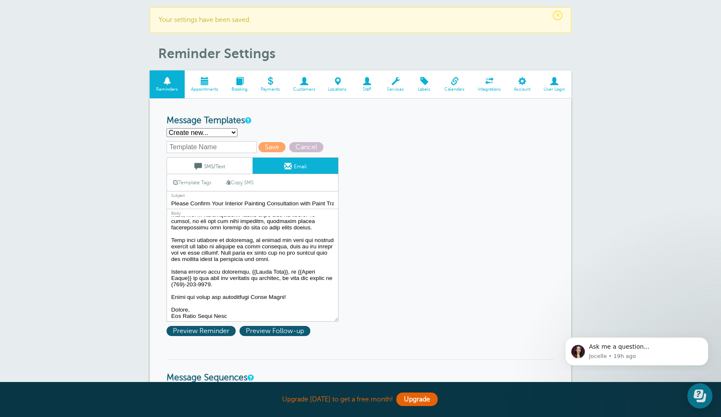
scroll to position [146, 0]
type textarea "Hi {{First Name}}, Thank you for the opportunity to work with Paint Track on yo…"
type input "Interior Painting"
